Goal: Task Accomplishment & Management: Complete application form

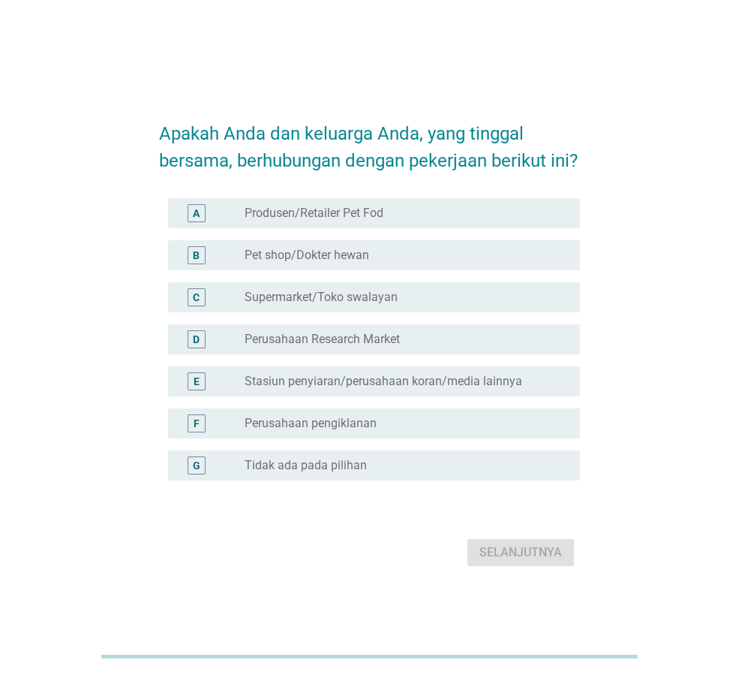
click at [340, 473] on label "Tidak ada pada pilihan" at bounding box center [306, 465] width 122 height 15
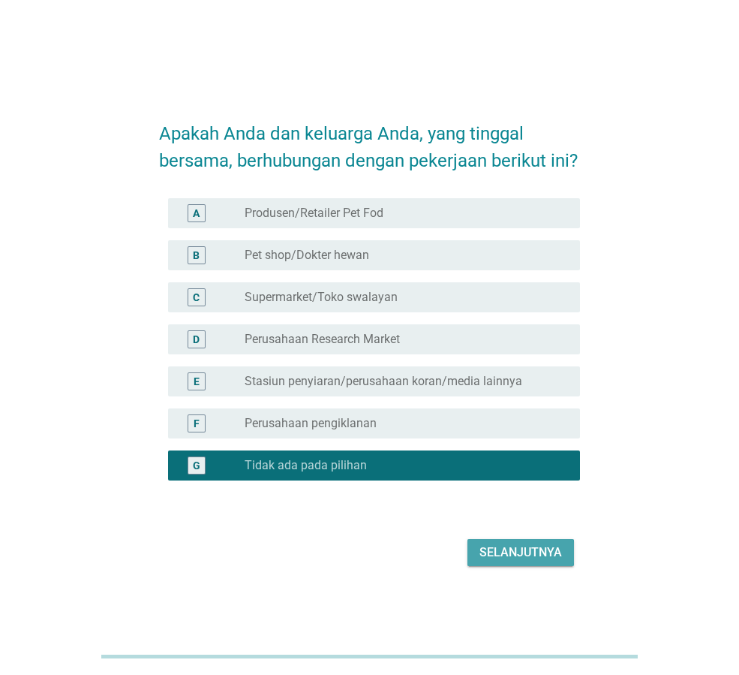
click at [531, 562] on div "Selanjutnya" at bounding box center [521, 552] width 83 height 18
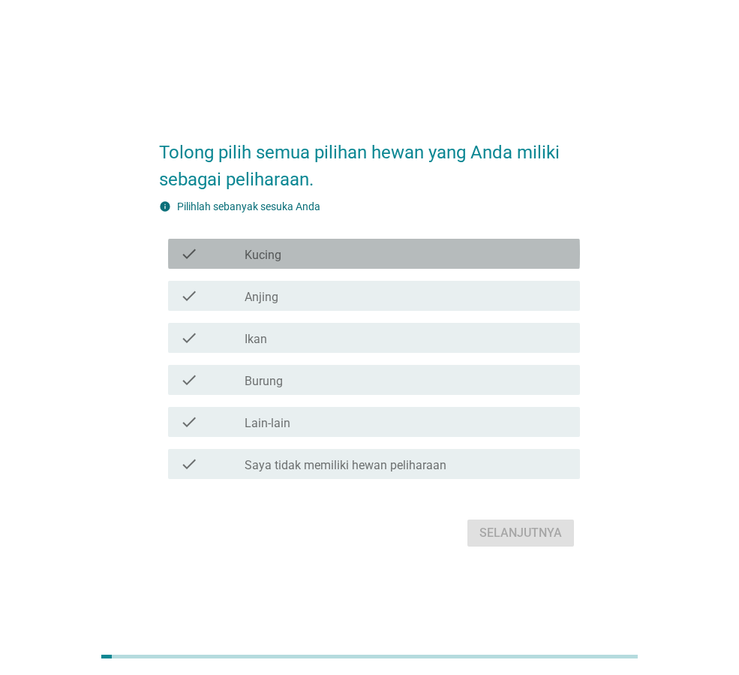
click at [351, 253] on div "check_box_outline_blank Kucing" at bounding box center [407, 254] width 324 height 18
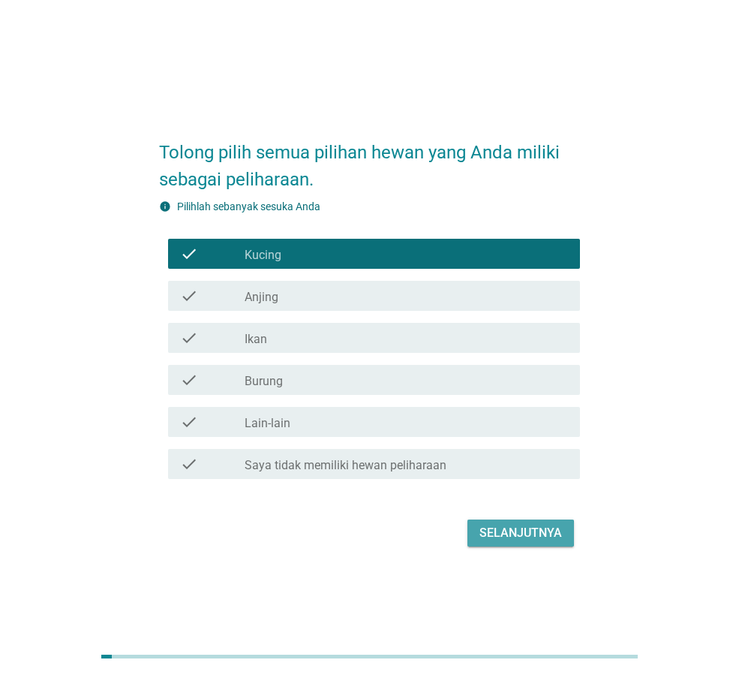
click at [547, 535] on div "Selanjutnya" at bounding box center [521, 533] width 83 height 18
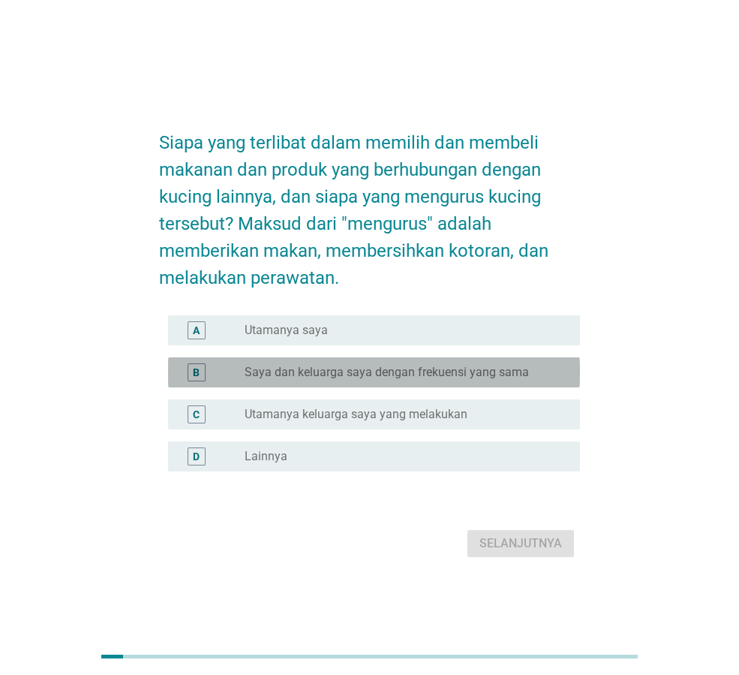
click at [366, 370] on label "Saya dan keluarga saya dengan frekuensi yang sama" at bounding box center [387, 372] width 285 height 15
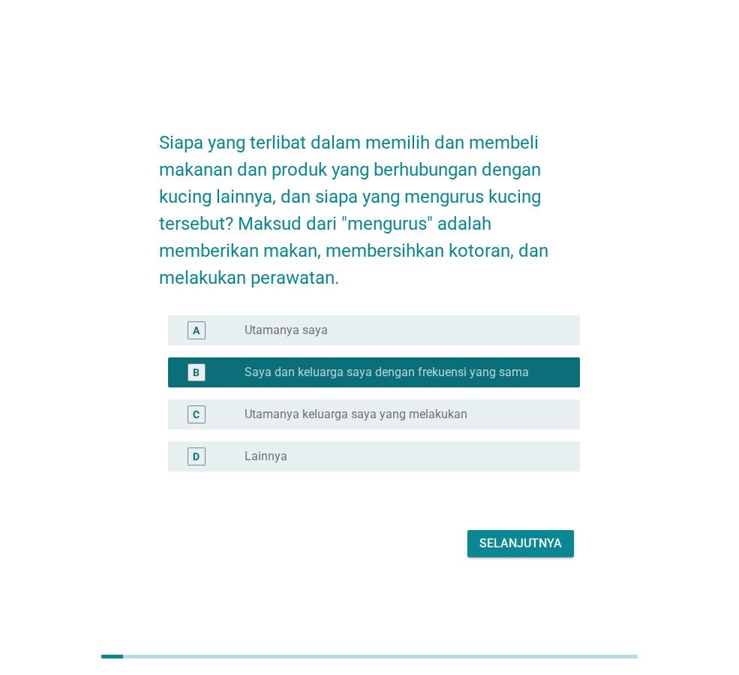
click at [357, 329] on div "radio_button_unchecked Utamanya saya" at bounding box center [401, 330] width 312 height 15
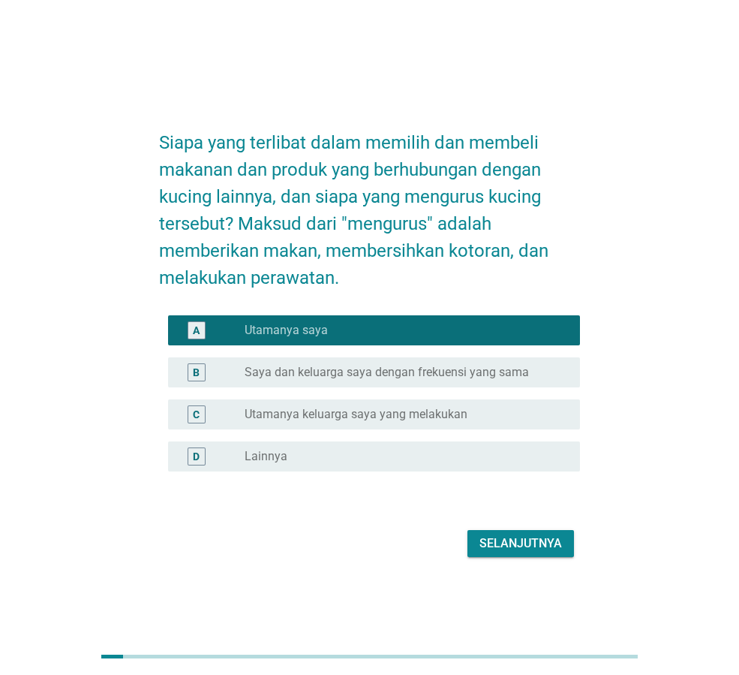
click at [493, 544] on div "Selanjutnya" at bounding box center [521, 543] width 83 height 18
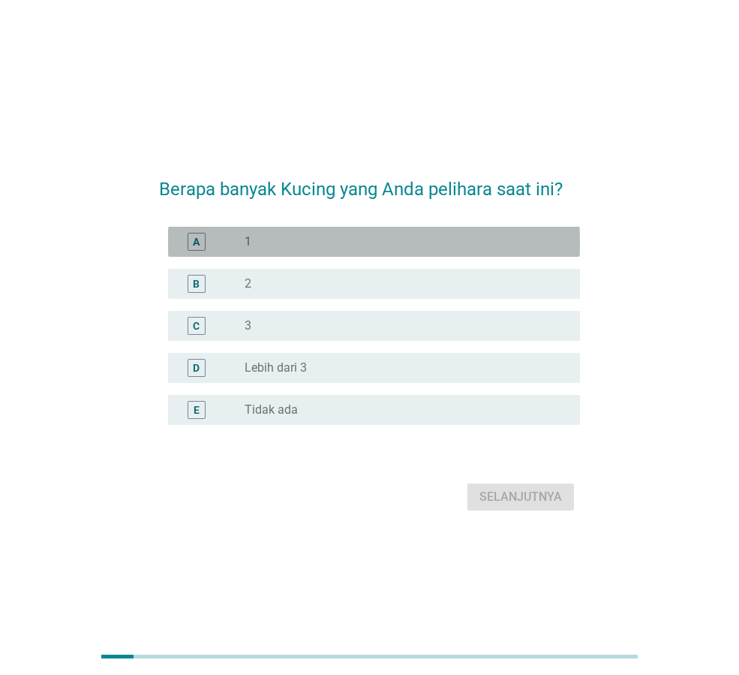
click at [285, 241] on div "radio_button_unchecked 1" at bounding box center [401, 241] width 312 height 15
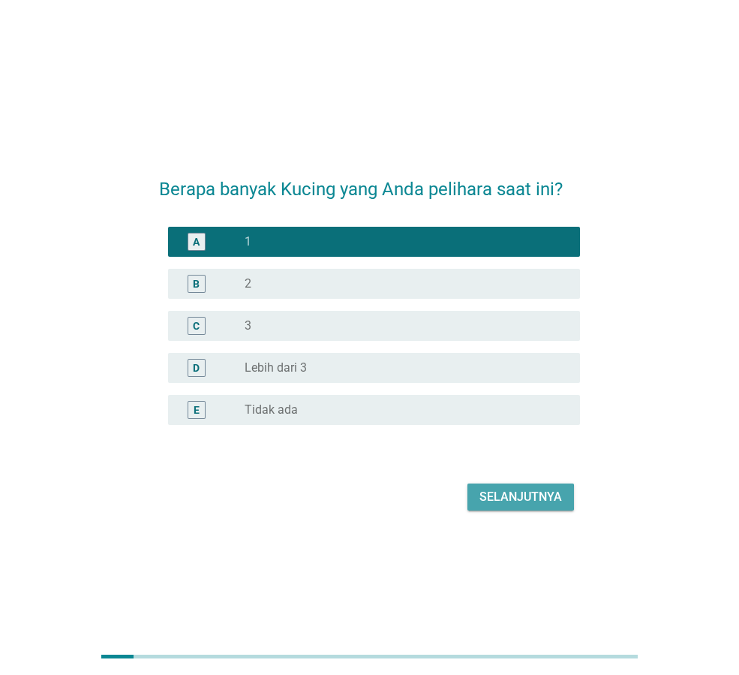
click at [492, 493] on div "Selanjutnya" at bounding box center [521, 497] width 83 height 18
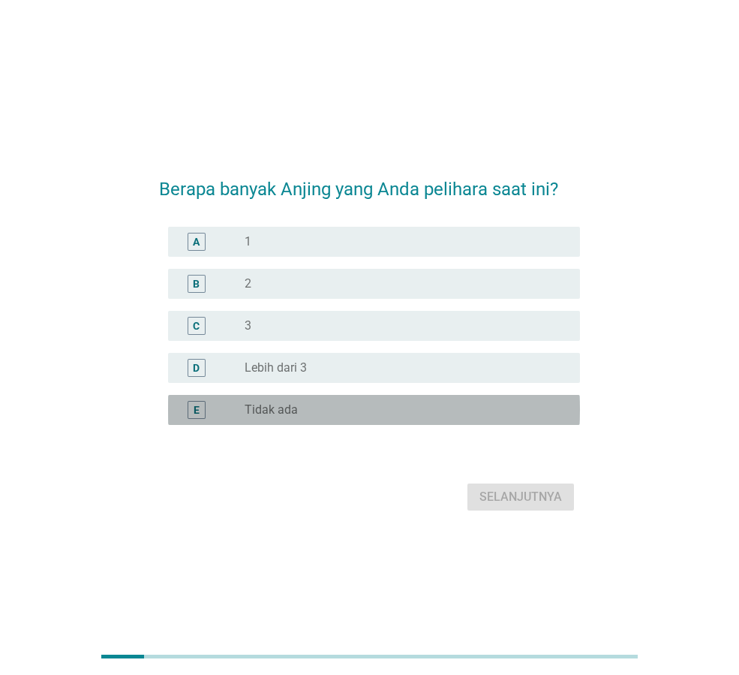
click at [306, 407] on div "radio_button_unchecked Tidak ada" at bounding box center [401, 409] width 312 height 15
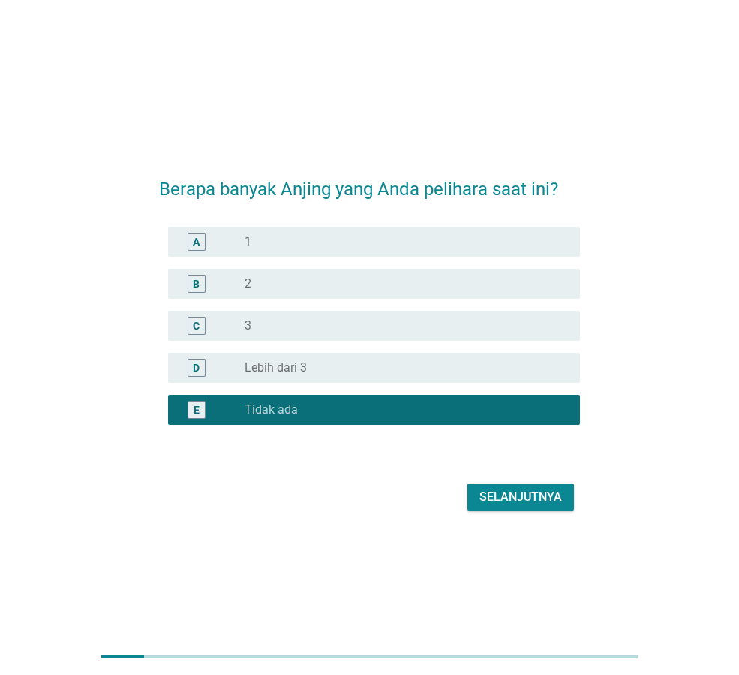
click at [504, 495] on div "Selanjutnya" at bounding box center [521, 497] width 83 height 18
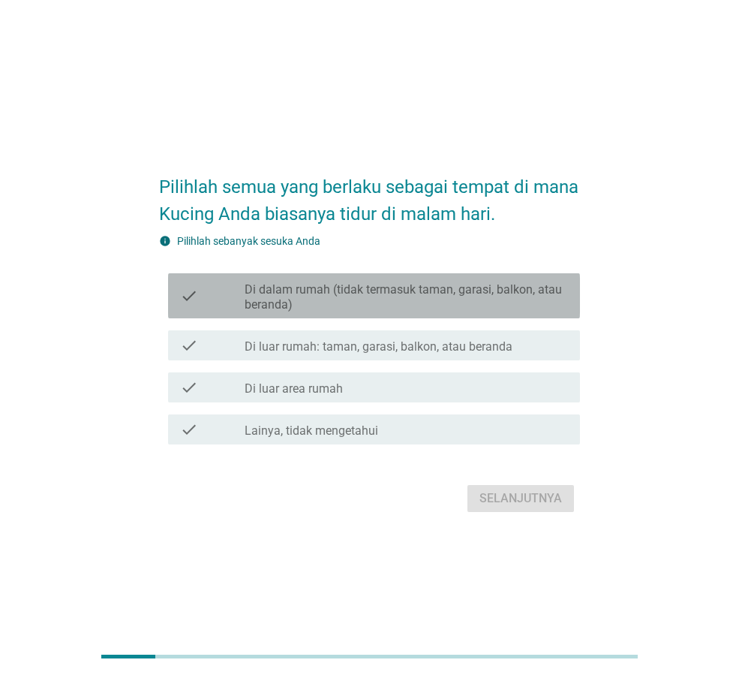
click at [296, 279] on div "check check_box_outline_blank Di dalam rumah (tidak termasuk taman, garasi, bal…" at bounding box center [374, 295] width 412 height 45
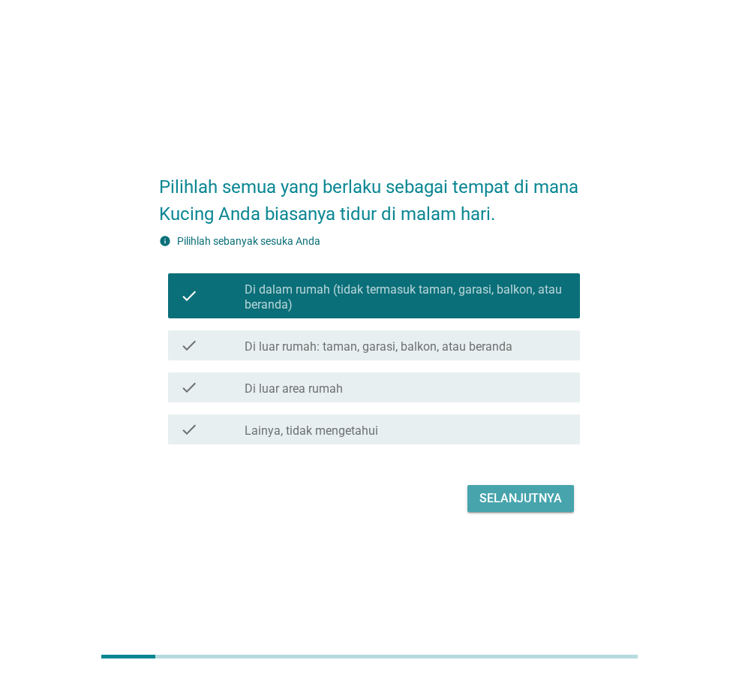
click at [489, 502] on div "Selanjutnya" at bounding box center [521, 498] width 83 height 18
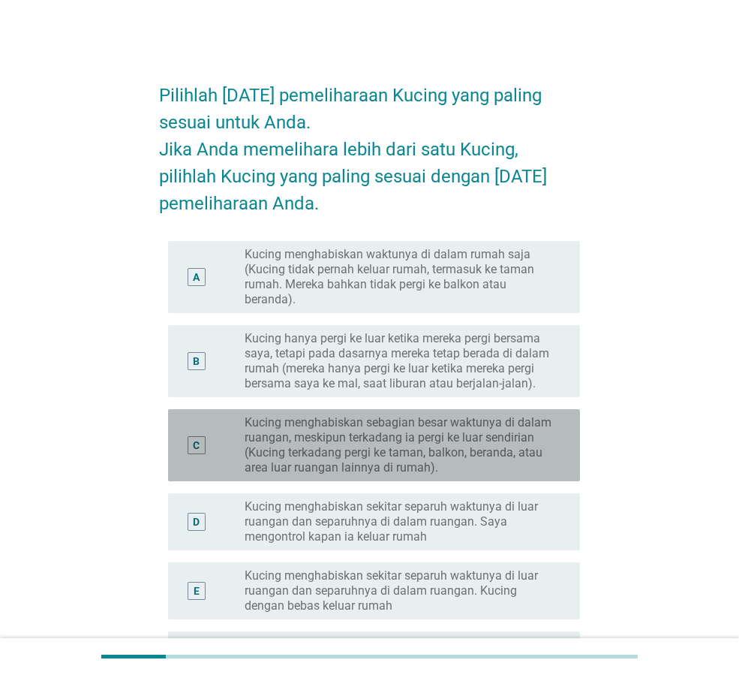
click at [492, 438] on label "Kucing menghabiskan sebagian besar waktunya di dalam ruangan, meskipun terkadan…" at bounding box center [401, 445] width 312 height 60
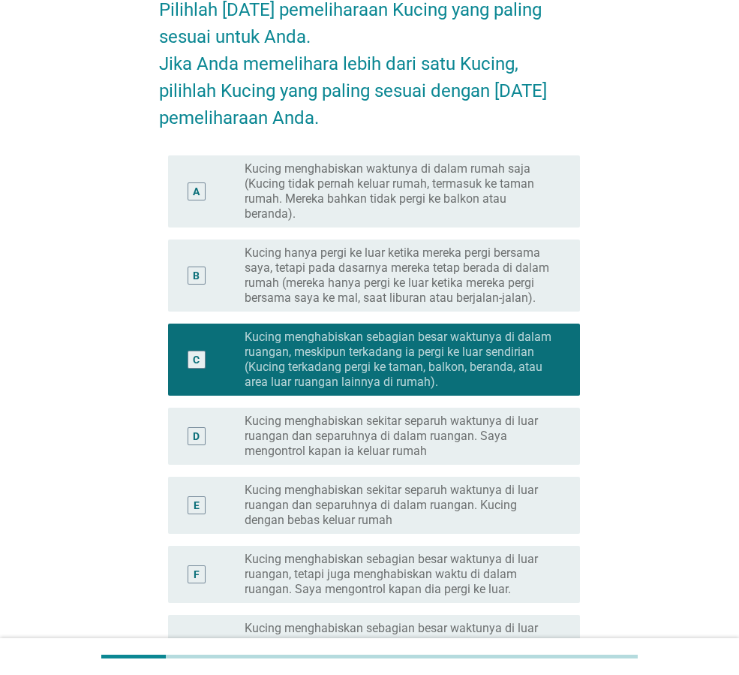
scroll to position [360, 0]
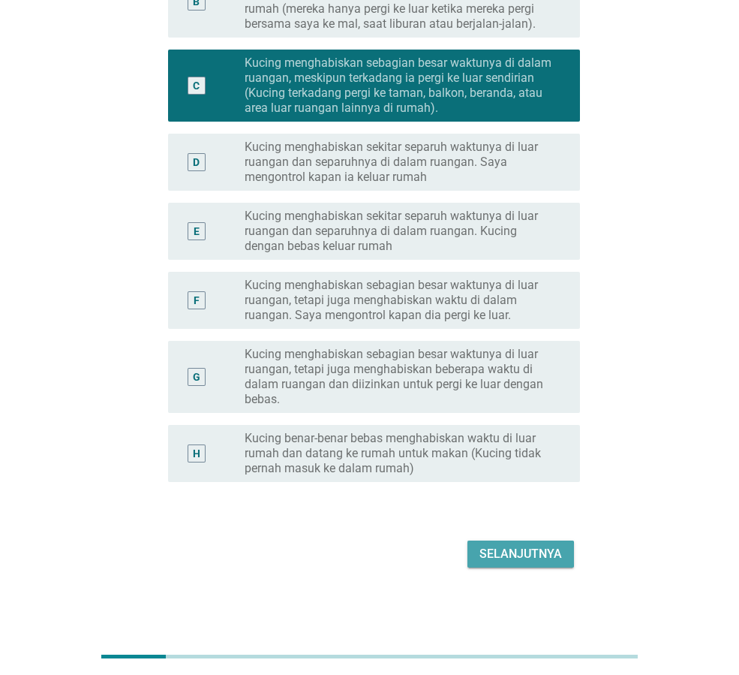
click at [522, 548] on div "Selanjutnya" at bounding box center [521, 554] width 83 height 18
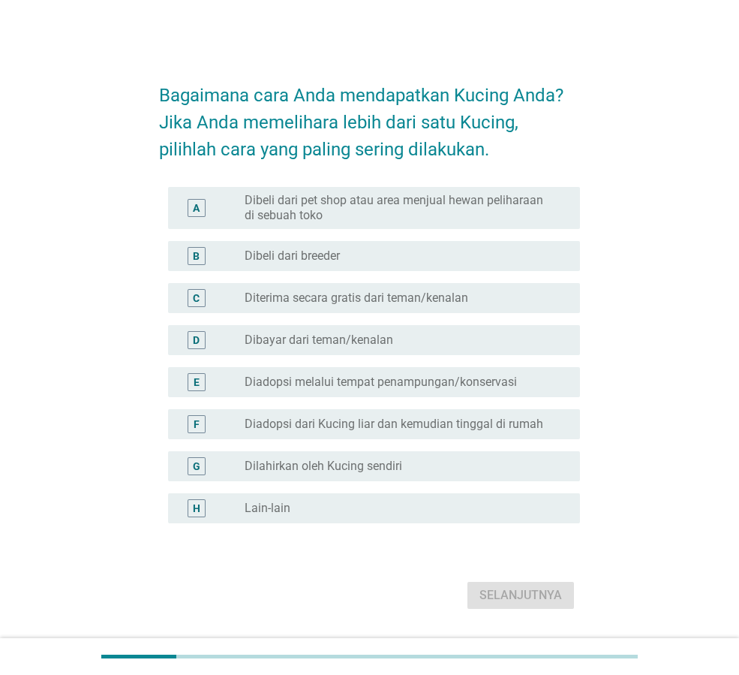
click at [366, 300] on label "Diterima secara gratis dari teman/kenalan" at bounding box center [357, 298] width 224 height 15
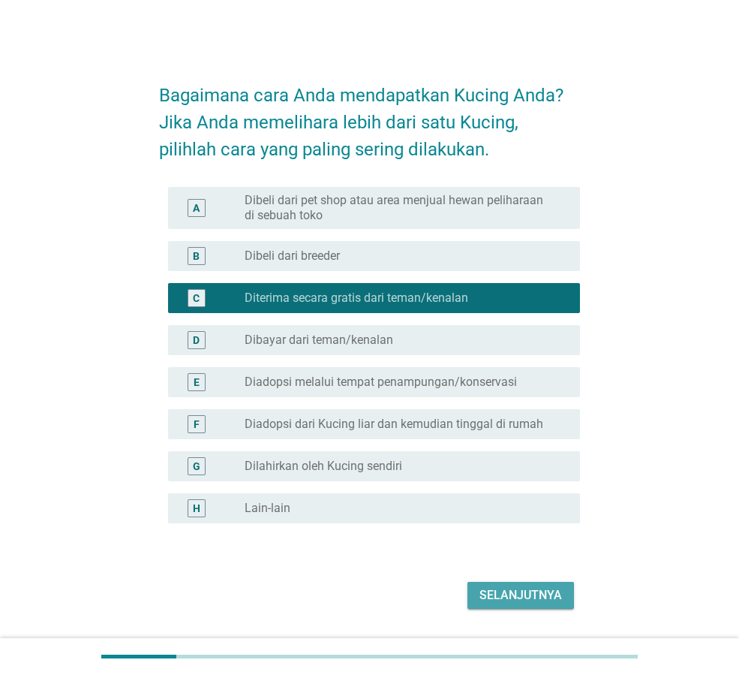
click at [525, 594] on div "Selanjutnya" at bounding box center [521, 595] width 83 height 18
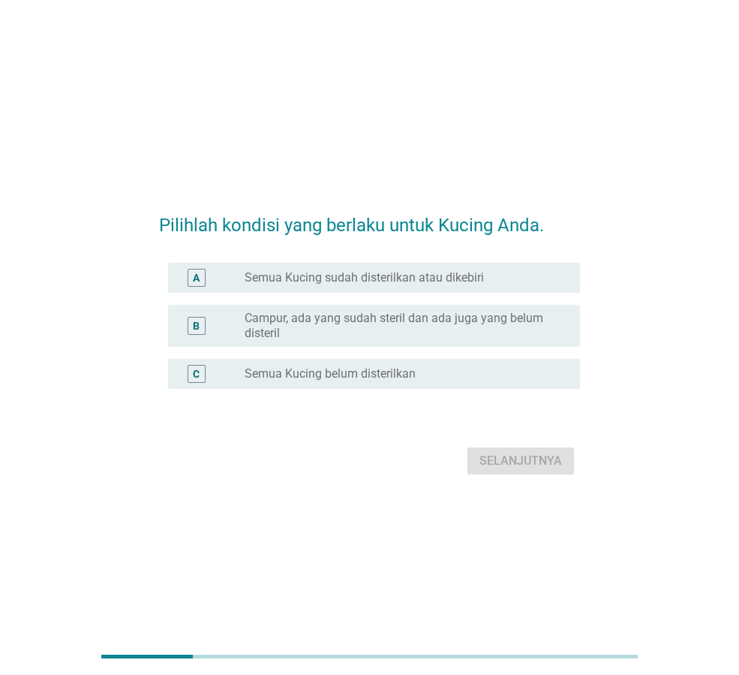
click at [348, 375] on label "Semua Kucing belum disterilkan" at bounding box center [330, 373] width 171 height 15
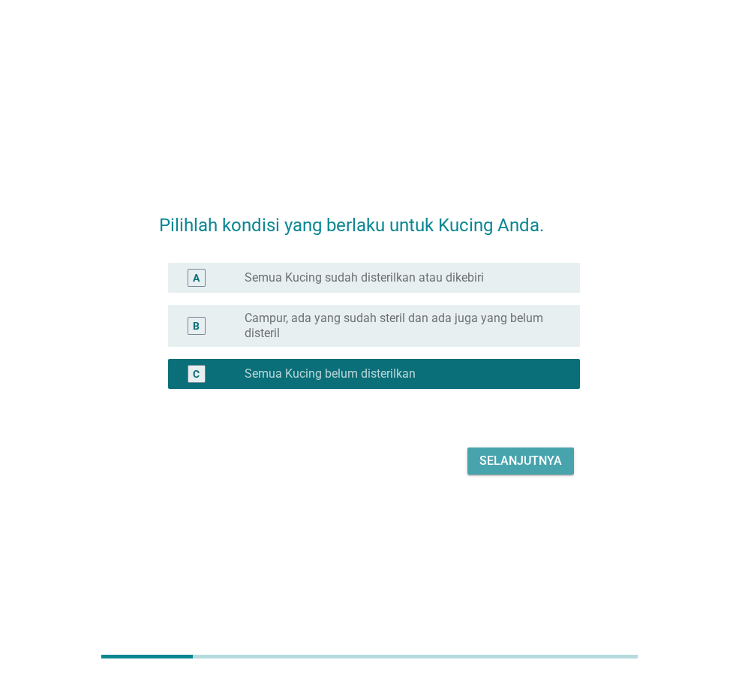
click at [525, 468] on div "Selanjutnya" at bounding box center [521, 461] width 83 height 18
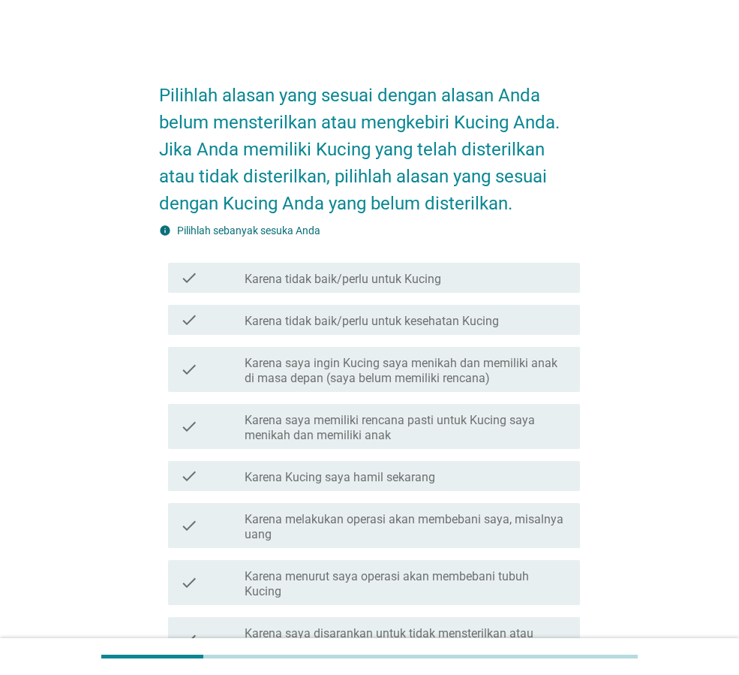
click at [453, 318] on label "Karena tidak baik/perlu untuk kesehatan Kucing" at bounding box center [372, 321] width 254 height 15
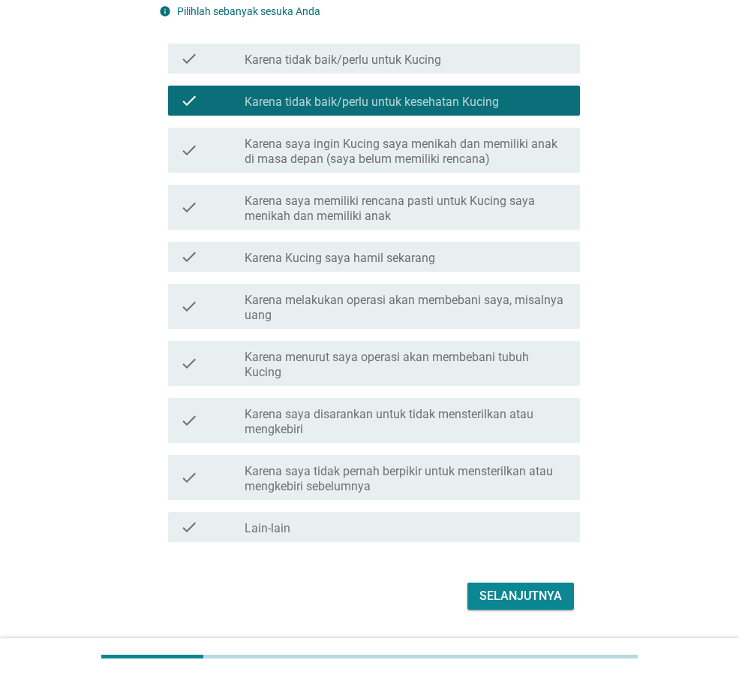
scroll to position [261, 0]
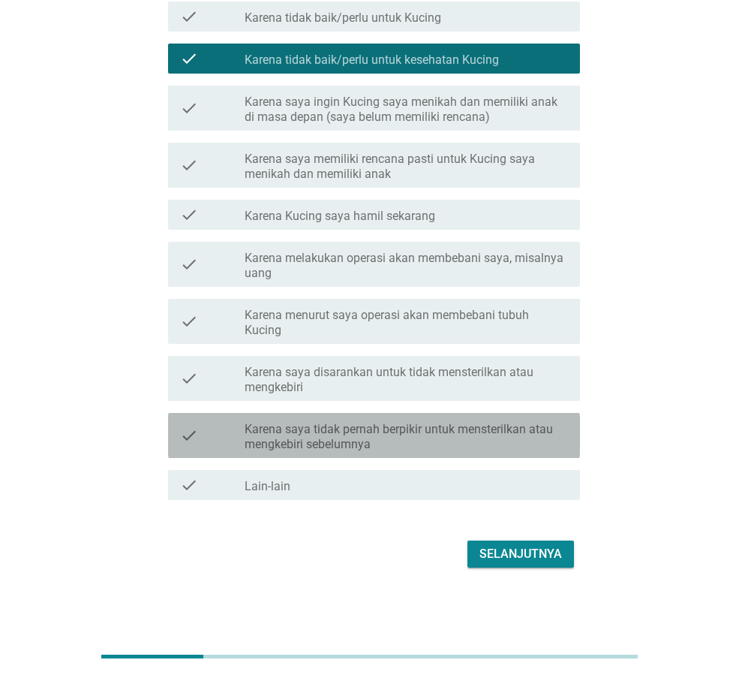
click at [498, 437] on label "Karena saya tidak pernah berpikir untuk mensterilkan atau mengkebiri sebelumnya" at bounding box center [407, 437] width 324 height 30
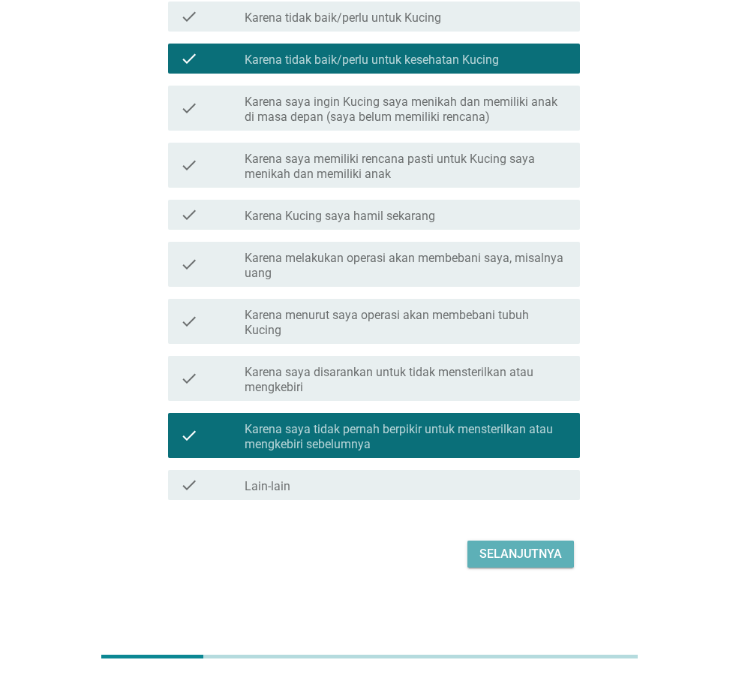
drag, startPoint x: 540, startPoint y: 556, endPoint x: 328, endPoint y: 555, distance: 211.7
click at [332, 558] on div "Selanjutnya" at bounding box center [369, 554] width 421 height 36
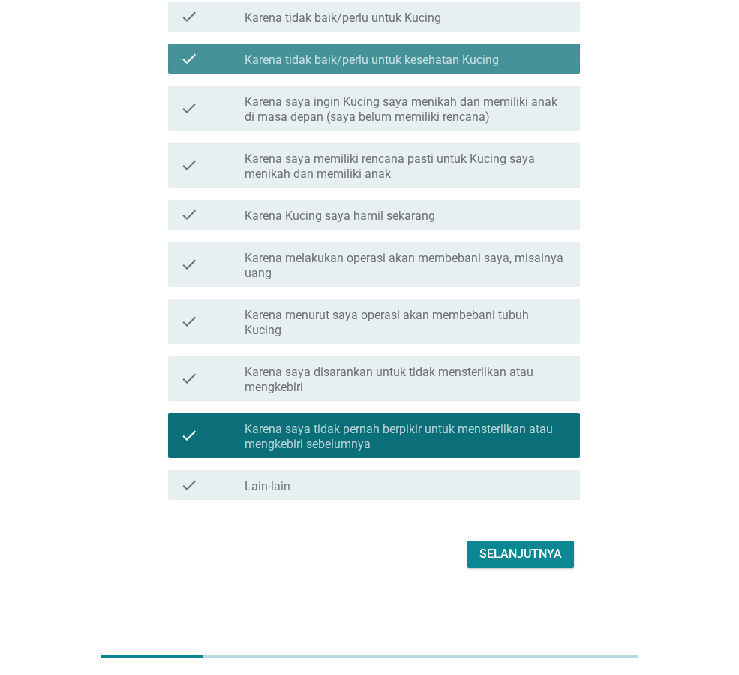
click at [275, 63] on label "Karena tidak baik/perlu untuk kesehatan Kucing" at bounding box center [372, 60] width 254 height 15
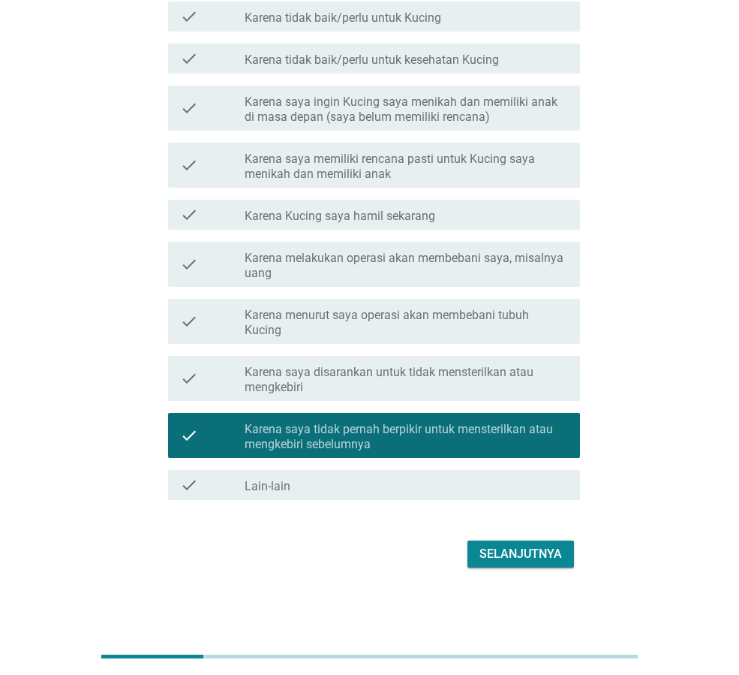
click at [517, 565] on button "Selanjutnya" at bounding box center [521, 553] width 107 height 27
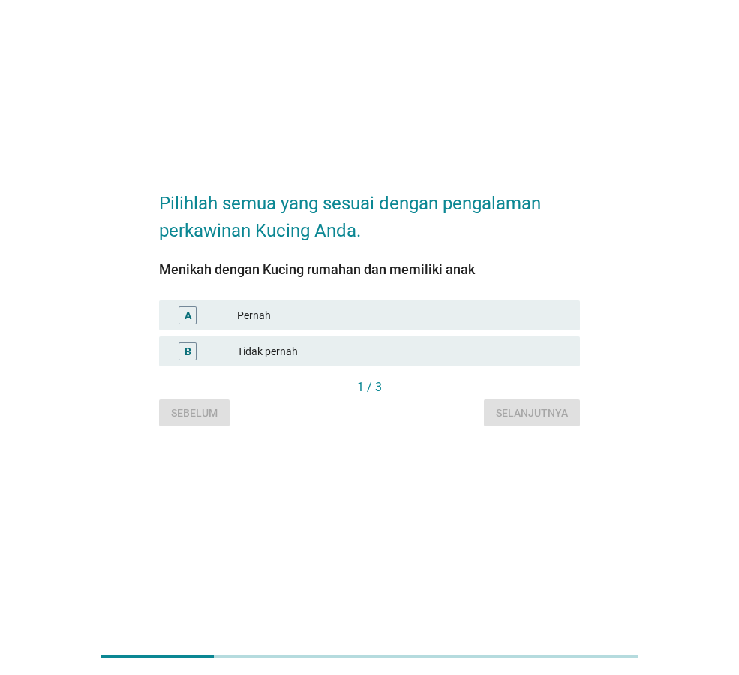
scroll to position [0, 0]
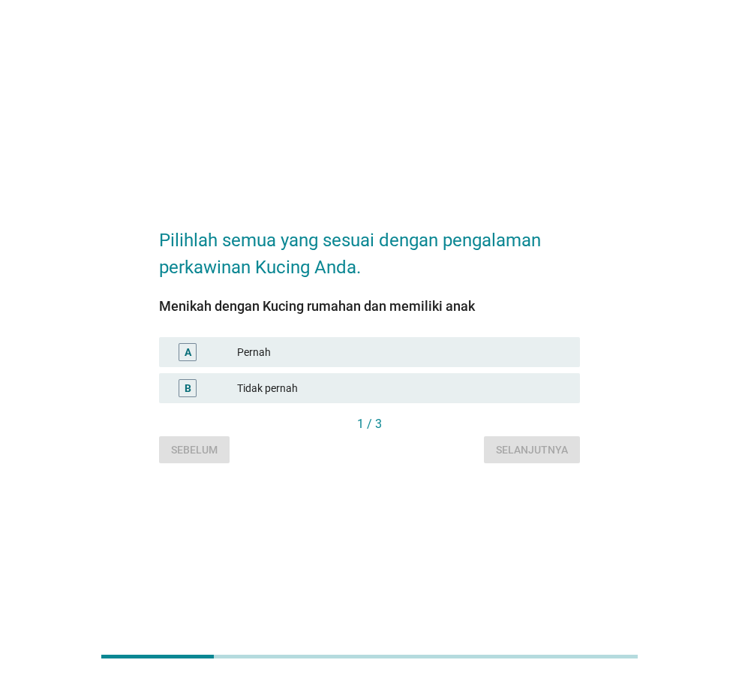
click at [331, 390] on div "Tidak pernah" at bounding box center [402, 388] width 331 height 18
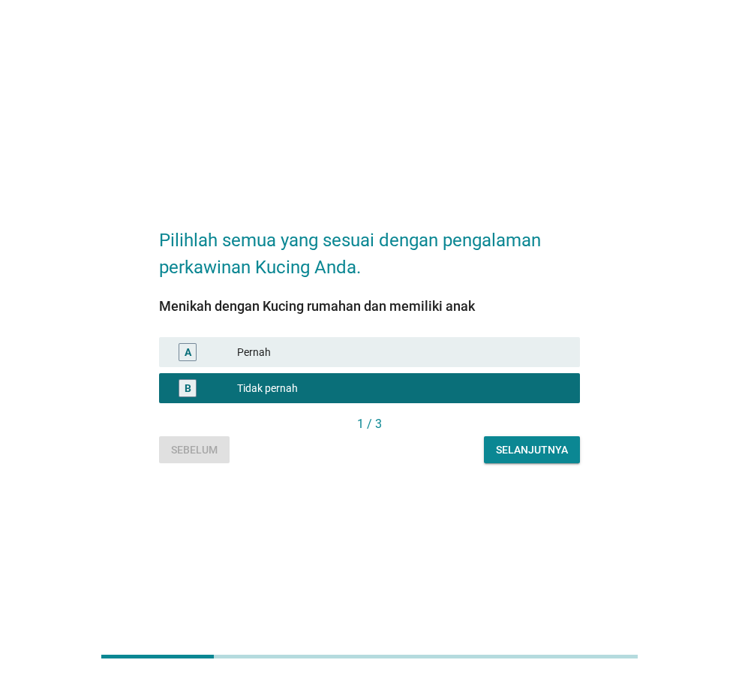
click at [519, 449] on div "Selanjutnya" at bounding box center [532, 450] width 72 height 16
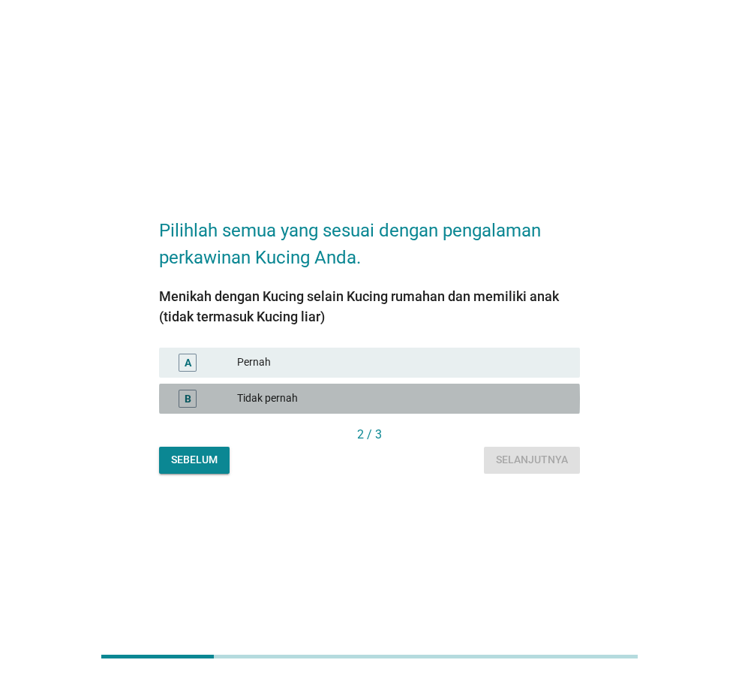
click at [360, 386] on div "B Tidak pernah" at bounding box center [369, 399] width 421 height 30
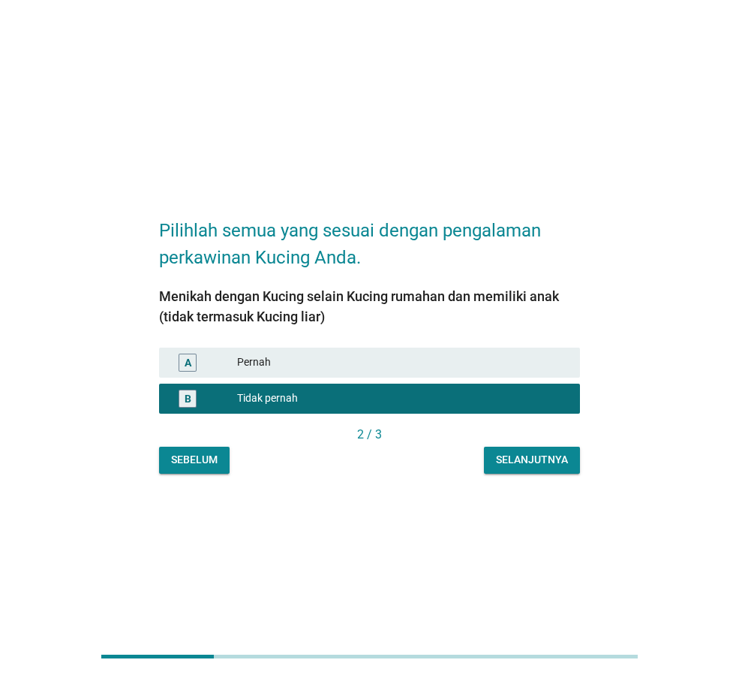
click at [507, 455] on div "Selanjutnya" at bounding box center [532, 460] width 72 height 16
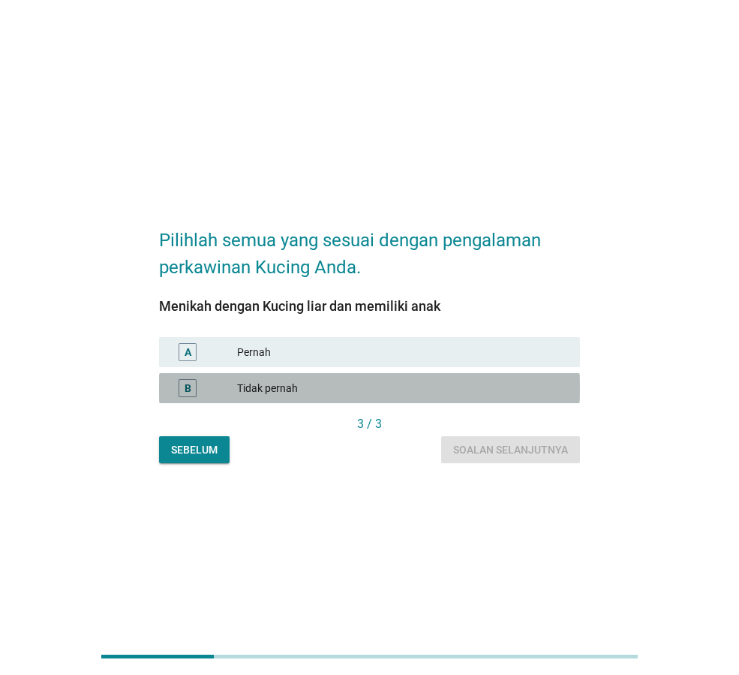
click at [264, 383] on div "Tidak pernah" at bounding box center [402, 388] width 331 height 18
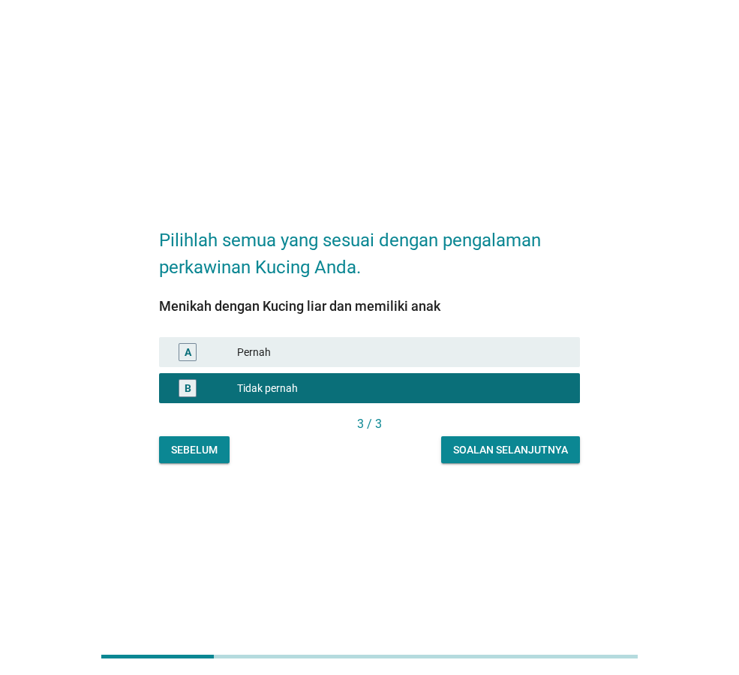
click at [527, 453] on div "Soalan selanjutnya" at bounding box center [510, 450] width 115 height 16
